Goal: Information Seeking & Learning: Learn about a topic

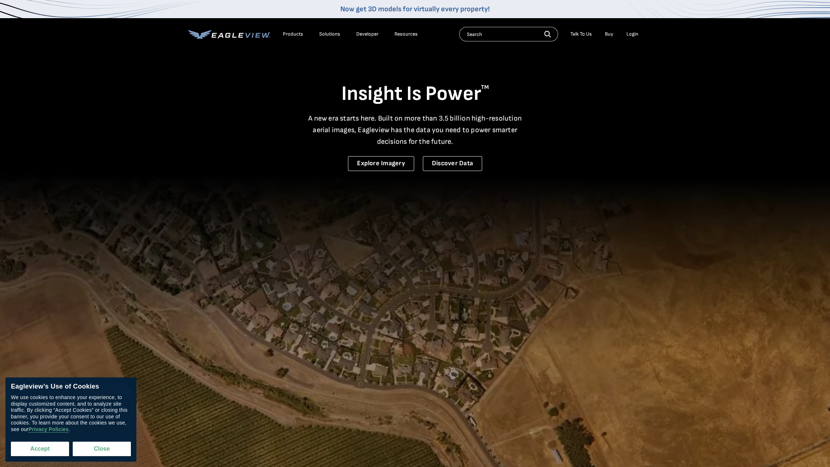
click at [41, 446] on button "Accept" at bounding box center [40, 449] width 58 height 15
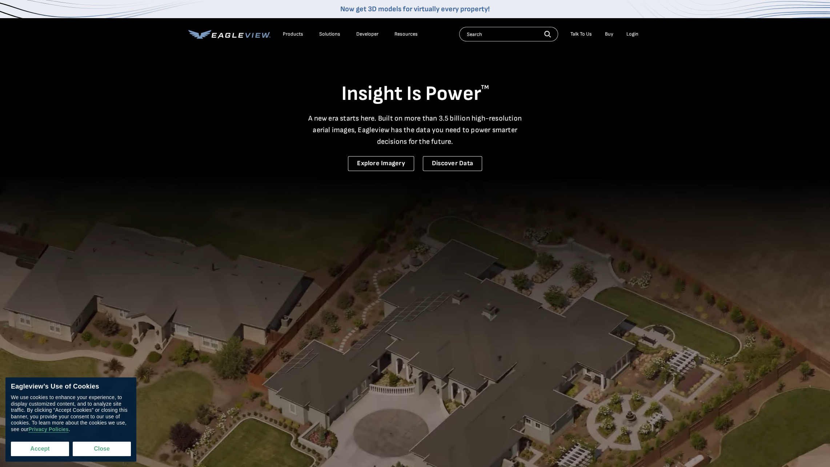
checkbox input "true"
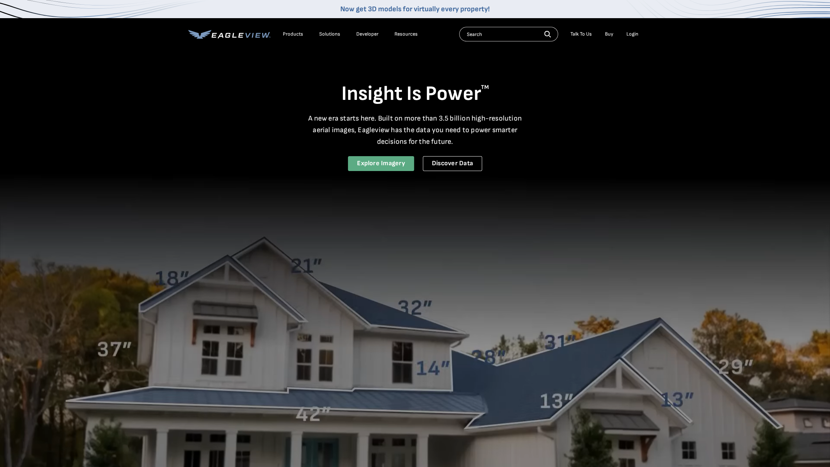
click at [394, 168] on link "Explore Imagery" at bounding box center [381, 163] width 66 height 15
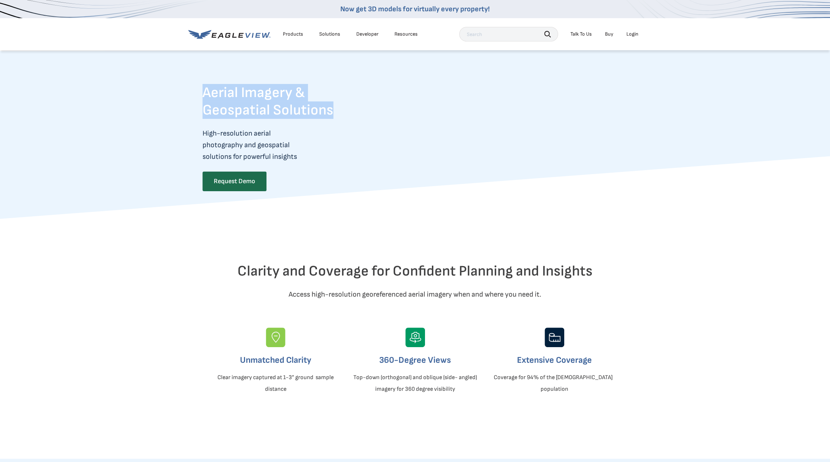
drag, startPoint x: 181, startPoint y: 90, endPoint x: 355, endPoint y: 113, distance: 174.8
click at [355, 113] on div "Aerial Imagery & Geospatial Solutions High-resolution aerial photography and ge…" at bounding box center [415, 142] width 830 height 153
drag, startPoint x: 355, startPoint y: 113, endPoint x: 356, endPoint y: 161, distance: 47.6
click at [356, 161] on p "High-resolution aerial photography and geospatial solutions for powerful insigh…" at bounding box center [281, 145] width 159 height 35
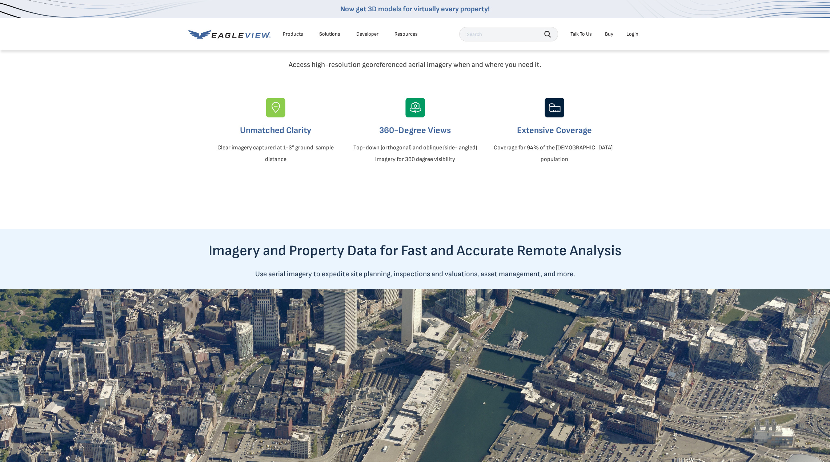
scroll to position [218, 0]
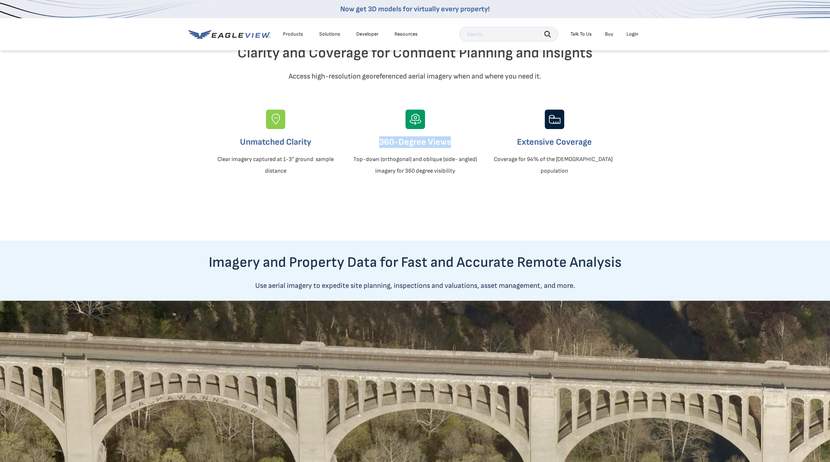
drag, startPoint x: 381, startPoint y: 158, endPoint x: 459, endPoint y: 158, distance: 77.8
click at [459, 148] on h3 "360-Degree Views" at bounding box center [414, 142] width 127 height 12
drag, startPoint x: 459, startPoint y: 158, endPoint x: 451, endPoint y: 190, distance: 32.6
click at [450, 177] on p "Top-down (orthogonal) and oblique (side- angled) imagery for 360 degree visibil…" at bounding box center [414, 165] width 127 height 23
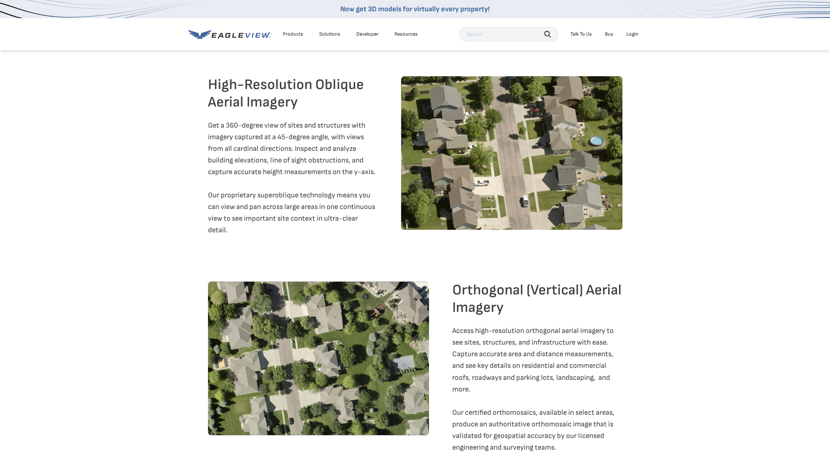
scroll to position [872, 0]
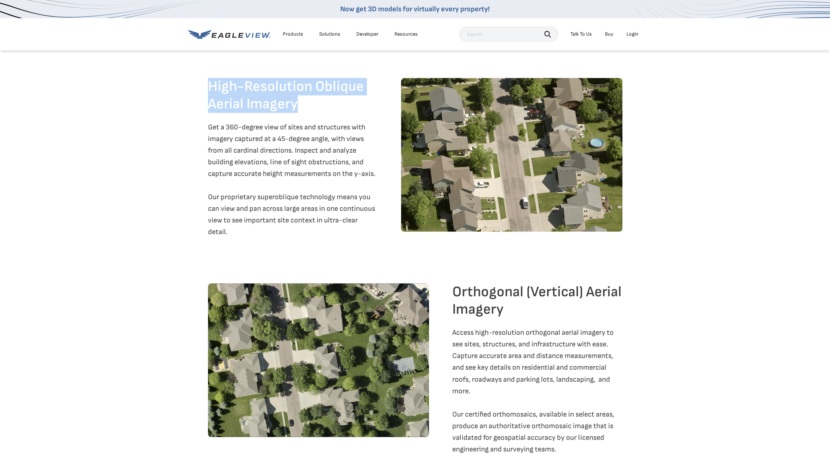
drag, startPoint x: 214, startPoint y: 100, endPoint x: 354, endPoint y: 119, distance: 141.2
click at [354, 113] on h2 "High-Resolution Oblique Aerial Imagery" at bounding box center [293, 95] width 170 height 35
drag, startPoint x: 354, startPoint y: 119, endPoint x: 343, endPoint y: 128, distance: 13.7
click at [345, 113] on h2 "High-Resolution Oblique Aerial Imagery" at bounding box center [293, 95] width 170 height 35
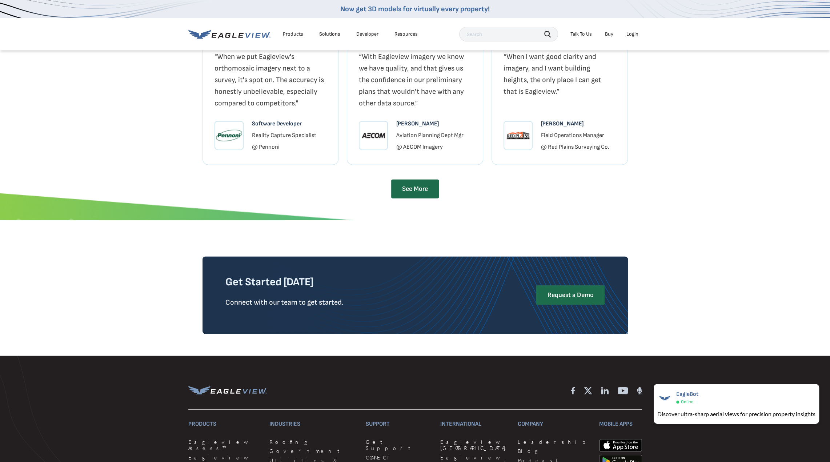
scroll to position [1561, 0]
